Goal: Task Accomplishment & Management: Manage account settings

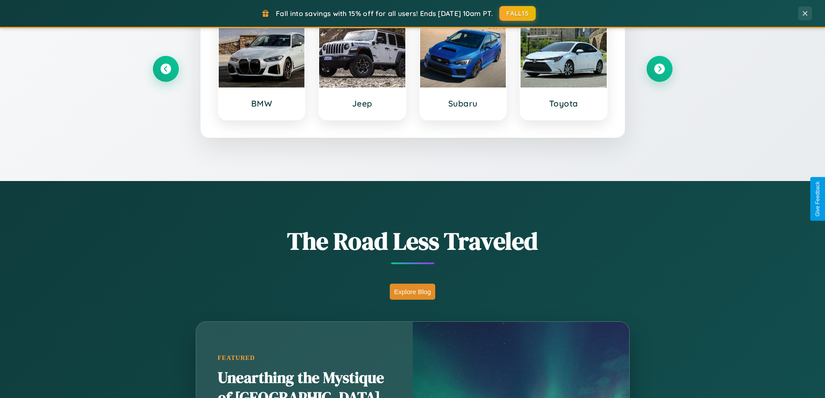
scroll to position [1666, 0]
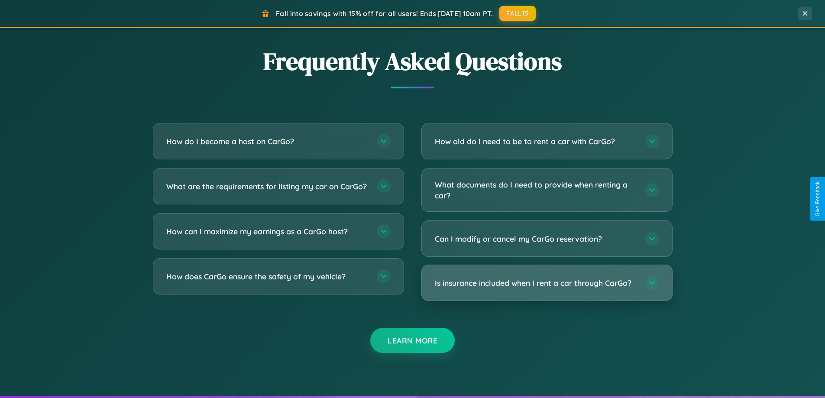
click at [546, 283] on h3 "Is insurance included when I rent a car through CarGo?" at bounding box center [536, 283] width 202 height 11
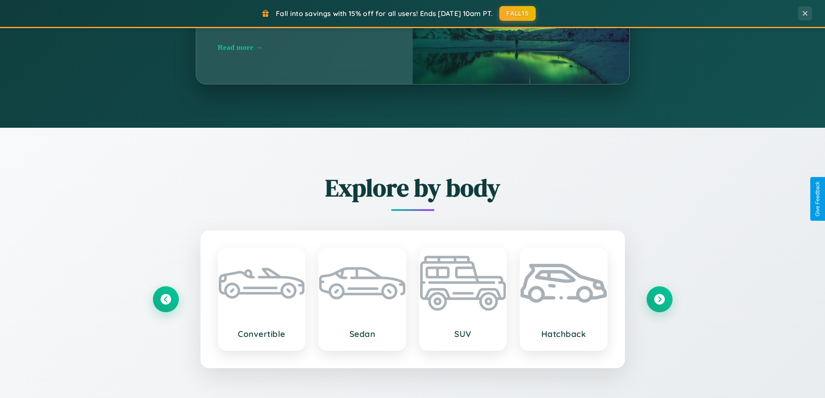
scroll to position [373, 0]
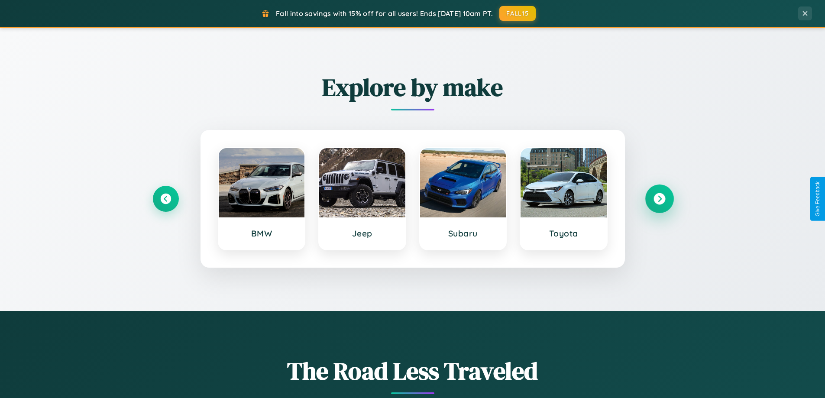
click at [659, 199] on icon at bounding box center [659, 199] width 12 height 12
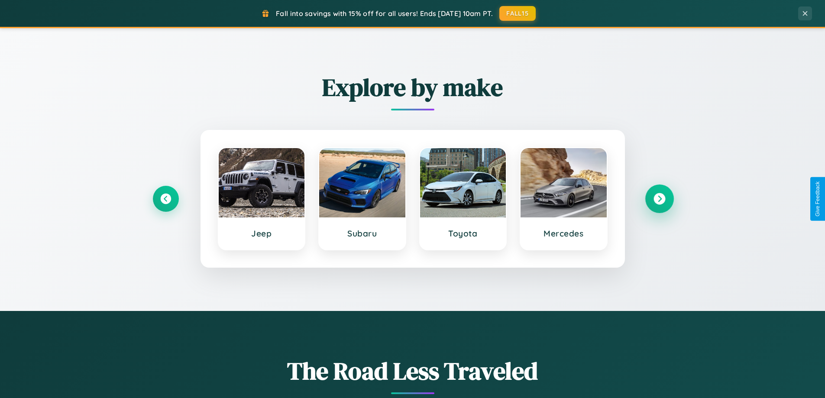
click at [659, 199] on icon at bounding box center [659, 199] width 12 height 12
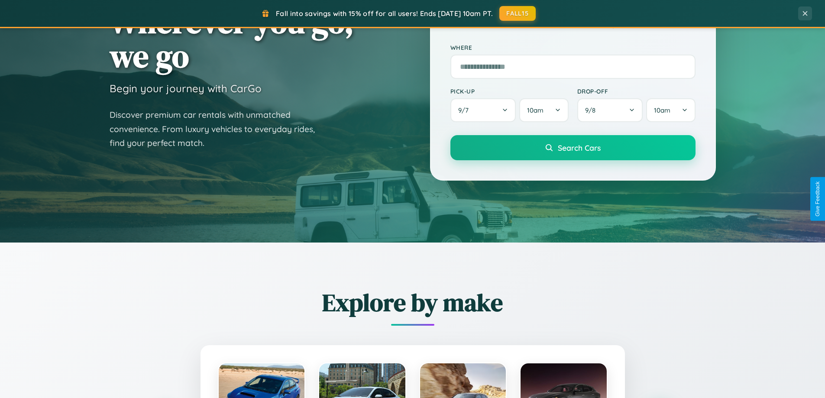
scroll to position [0, 0]
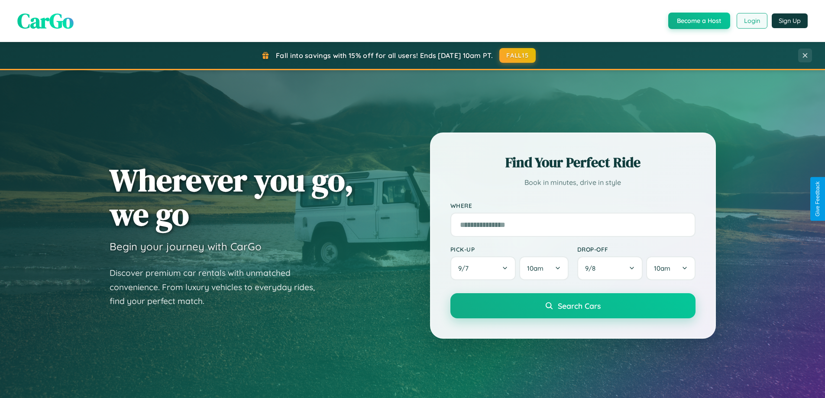
click at [751, 21] on button "Login" at bounding box center [752, 21] width 31 height 16
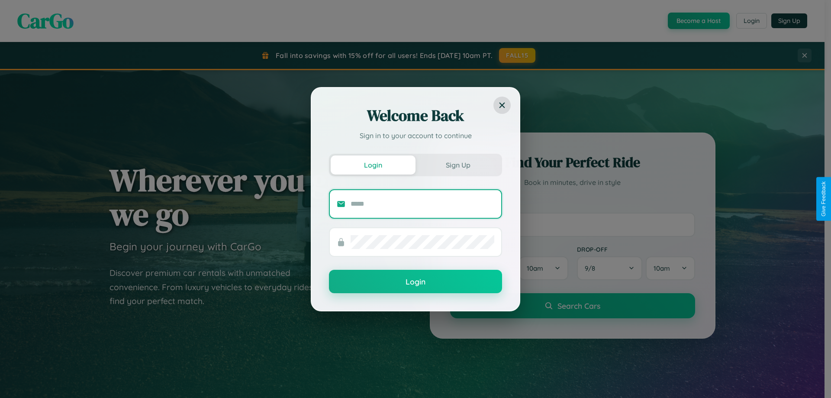
click at [423, 204] on input "text" at bounding box center [423, 204] width 144 height 14
type input "**********"
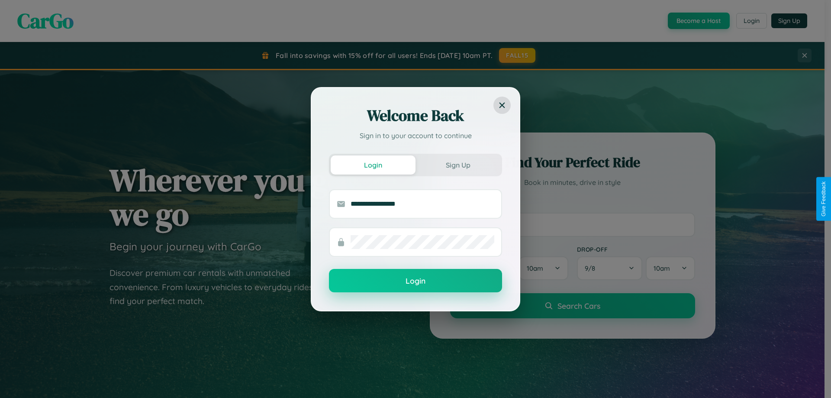
click at [416, 281] on button "Login" at bounding box center [415, 280] width 173 height 23
